Goal: Information Seeking & Learning: Understand process/instructions

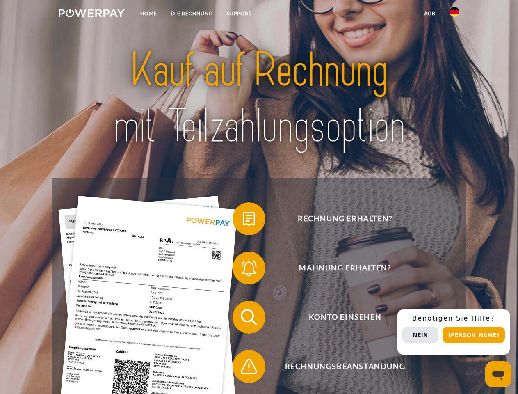
click at [91, 14] on img at bounding box center [92, 13] width 66 height 8
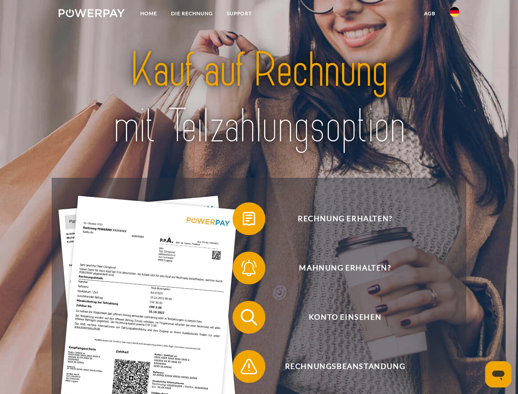
click at [455, 14] on img at bounding box center [455, 12] width 10 height 10
click at [429, 14] on link "agb" at bounding box center [429, 13] width 25 height 15
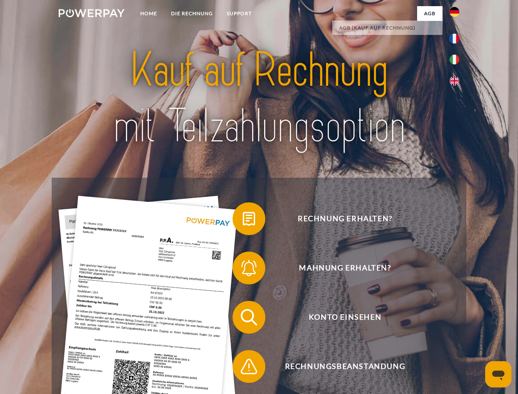
click at [243, 220] on span at bounding box center [236, 218] width 41 height 41
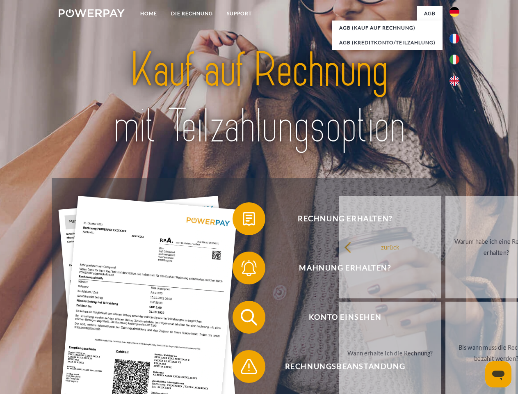
click at [445, 270] on link "Warum habe ich eine Rechnung erhalten?" at bounding box center [496, 247] width 102 height 103
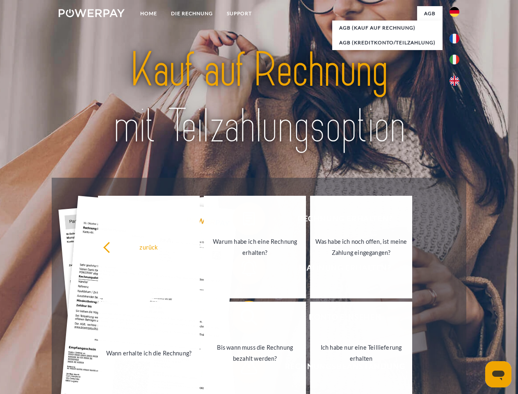
click at [310, 319] on link "Ich habe nur eine Teillieferung erhalten" at bounding box center [361, 353] width 102 height 103
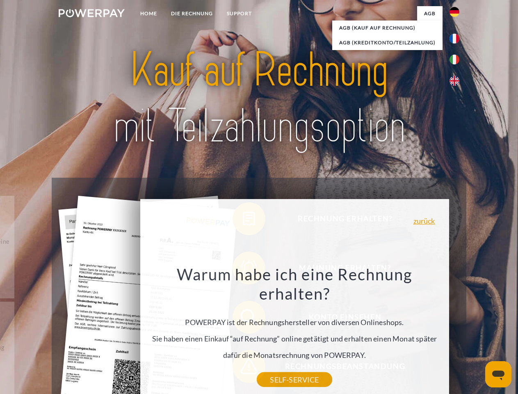
click at [243, 368] on div "Warum habe ich eine Rechnung erhalten? POWERPAY ist der Rechnungshersteller von…" at bounding box center [294, 321] width 299 height 115
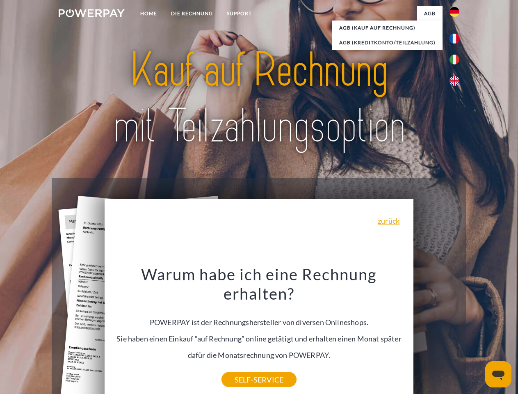
click at [457, 332] on div "Rechnung erhalten? Mahnung erhalten? Konto einsehen" at bounding box center [259, 342] width 414 height 328
click at [436, 334] on span "Konto einsehen" at bounding box center [344, 317] width 201 height 33
click at [477, 335] on header "Home DIE RECHNUNG SUPPORT" at bounding box center [259, 283] width 518 height 567
